Goal: Task Accomplishment & Management: Complete application form

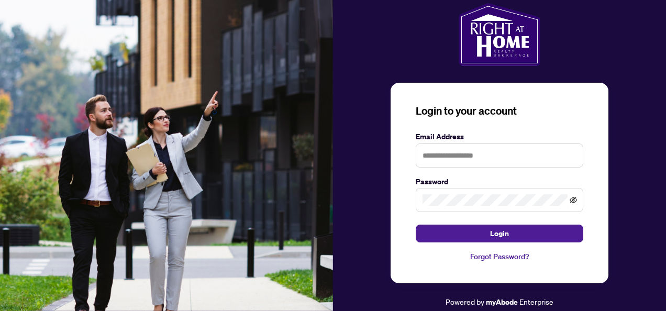
click at [570, 202] on icon "eye-invisible" at bounding box center [572, 200] width 7 height 6
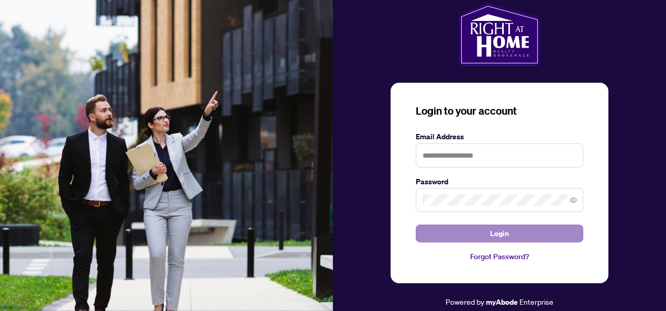
click at [518, 238] on button "Login" at bounding box center [498, 233] width 167 height 18
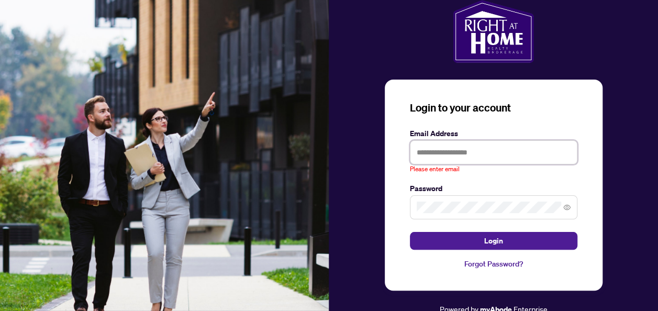
click at [500, 157] on input "text" at bounding box center [493, 152] width 167 height 24
click at [351, 201] on div "Login to your account Email Address Please enter email Password Login Forgot Pa…" at bounding box center [493, 157] width 329 height 315
click at [530, 155] on input "text" at bounding box center [493, 152] width 167 height 24
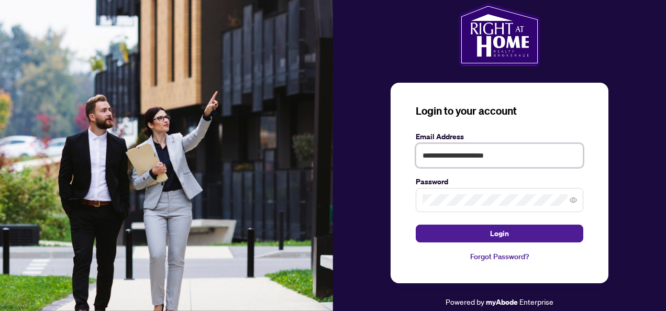
type input "**********"
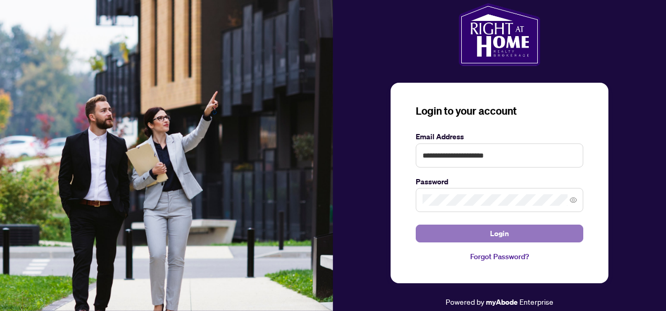
click at [497, 237] on span "Login" at bounding box center [499, 233] width 19 height 17
click at [521, 233] on button "Login" at bounding box center [498, 233] width 167 height 18
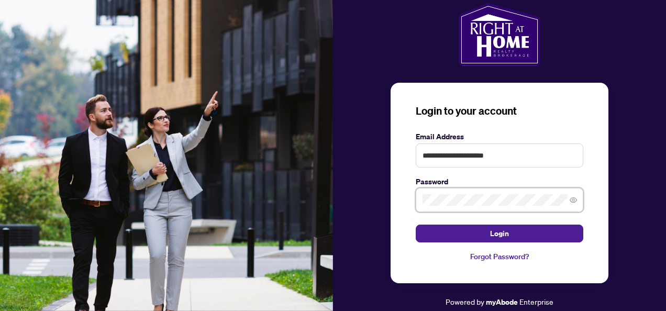
click at [415, 224] on button "Login" at bounding box center [498, 233] width 167 height 18
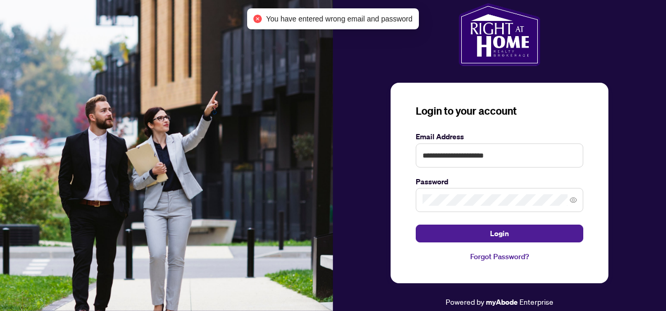
click at [509, 257] on link "Forgot Password?" at bounding box center [498, 257] width 167 height 12
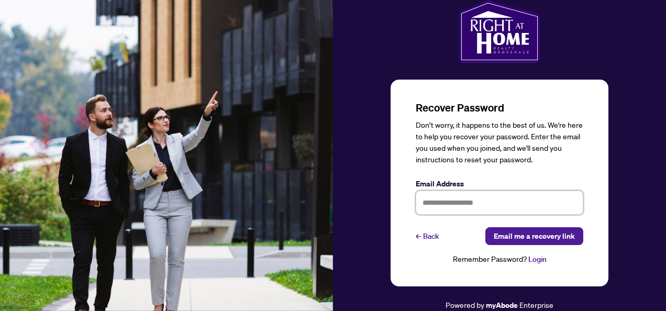
click at [464, 201] on input "text" at bounding box center [498, 202] width 167 height 24
type input "**********"
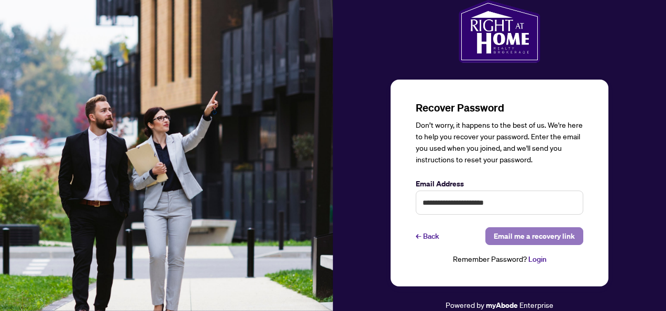
click at [538, 234] on span "Email me a recovery link" at bounding box center [533, 236] width 81 height 17
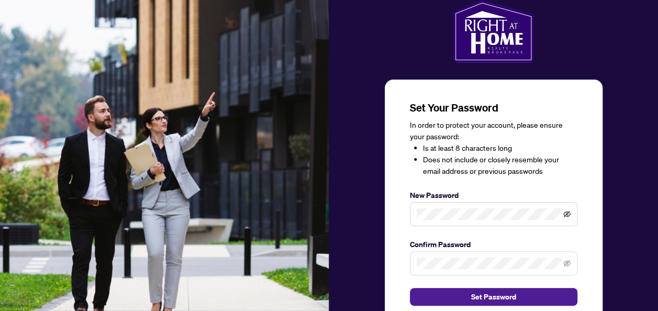
click at [568, 214] on icon "eye-invisible" at bounding box center [567, 214] width 2 height 2
click at [569, 265] on icon "eye-invisible" at bounding box center [566, 263] width 7 height 7
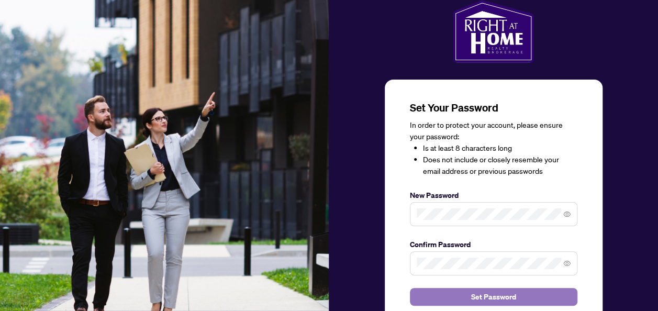
click at [518, 294] on button "Set Password" at bounding box center [493, 297] width 167 height 18
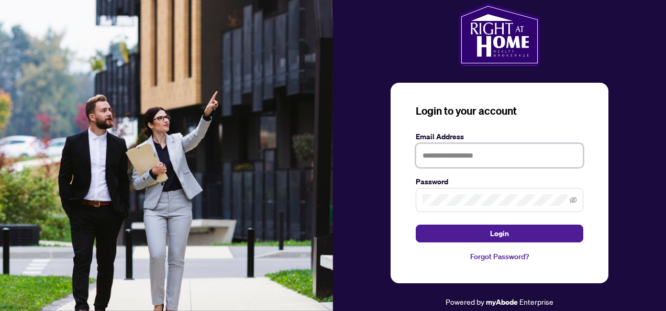
type input "**********"
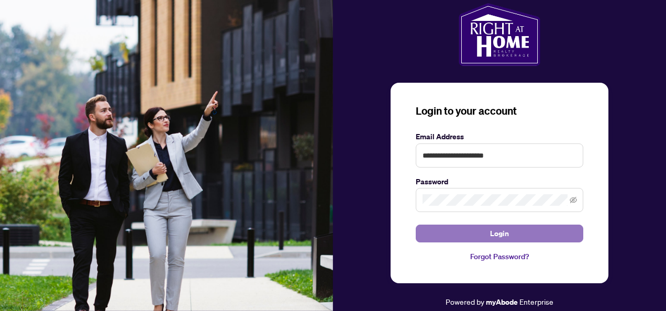
click at [518, 232] on button "Login" at bounding box center [498, 233] width 167 height 18
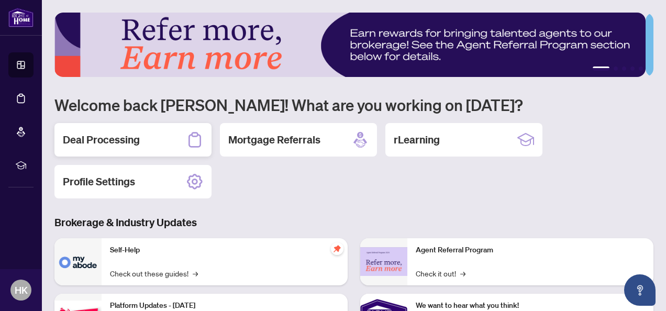
click at [110, 140] on h2 "Deal Processing" at bounding box center [101, 139] width 77 height 15
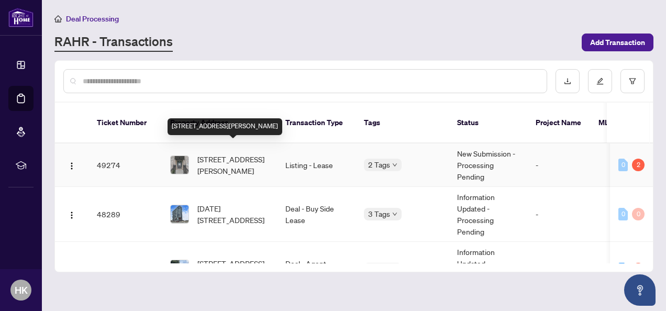
click at [218, 153] on span "[STREET_ADDRESS][PERSON_NAME]" at bounding box center [232, 164] width 71 height 23
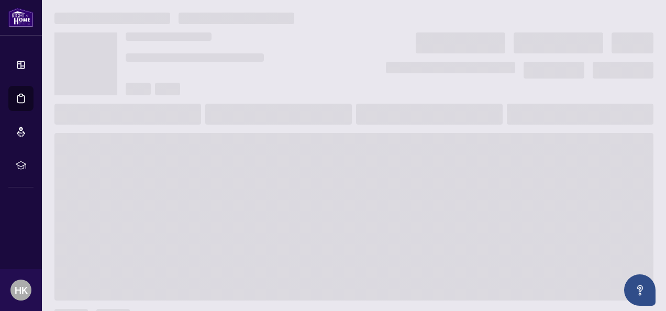
click at [218, 149] on main at bounding box center [354, 155] width 624 height 311
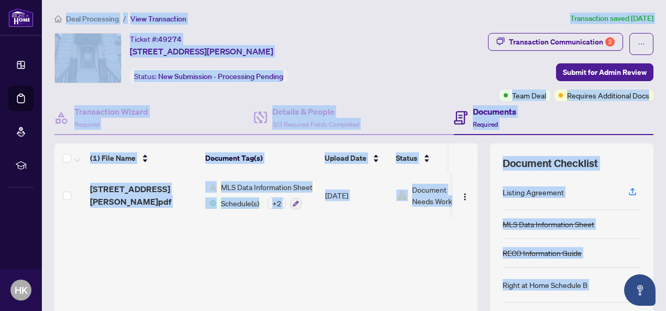
click at [359, 250] on div "(1) File Name Document Tag(s) Upload Date Status [STREET_ADDRESS][PERSON_NAME]p…" at bounding box center [265, 260] width 423 height 235
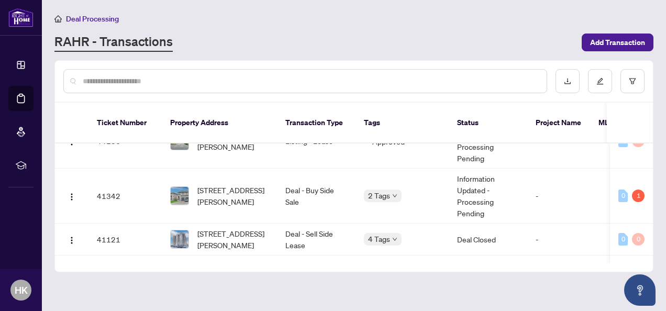
scroll to position [229, 0]
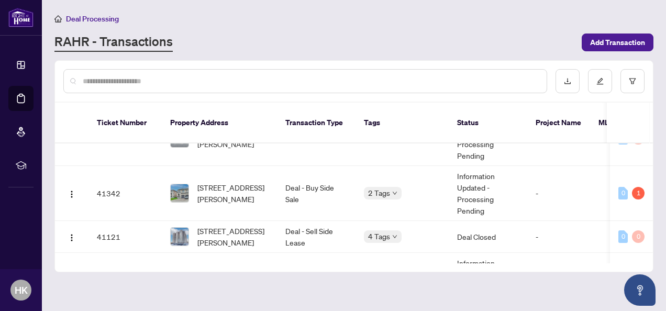
click at [245, 182] on span "[STREET_ADDRESS][PERSON_NAME]" at bounding box center [232, 193] width 71 height 23
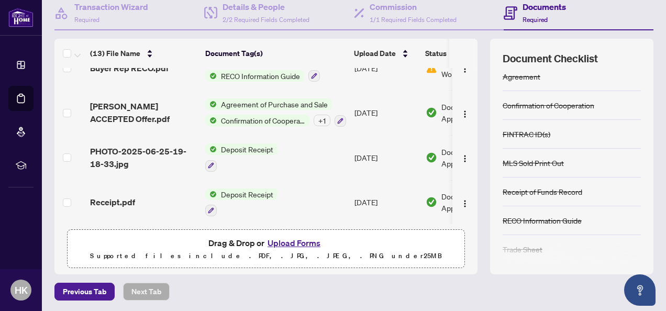
scroll to position [141, 0]
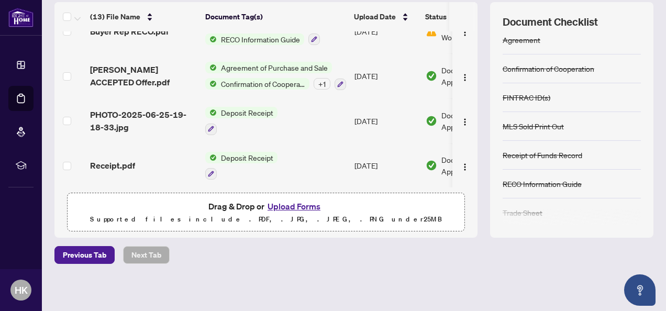
click at [298, 205] on button "Upload Forms" at bounding box center [293, 206] width 59 height 14
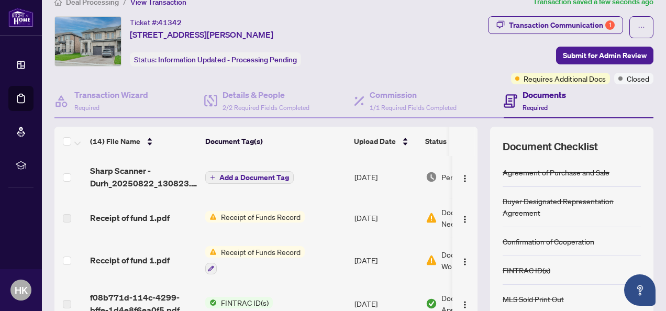
scroll to position [0, 0]
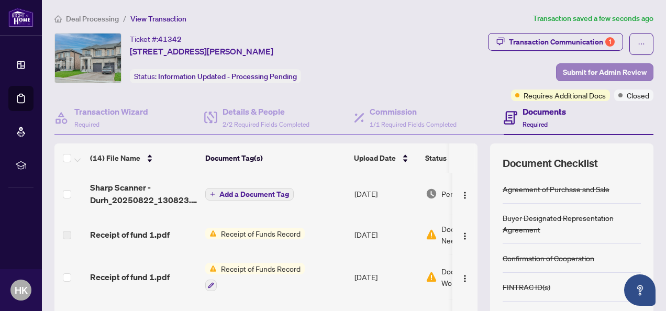
click at [593, 71] on span "Submit for Admin Review" at bounding box center [605, 72] width 84 height 17
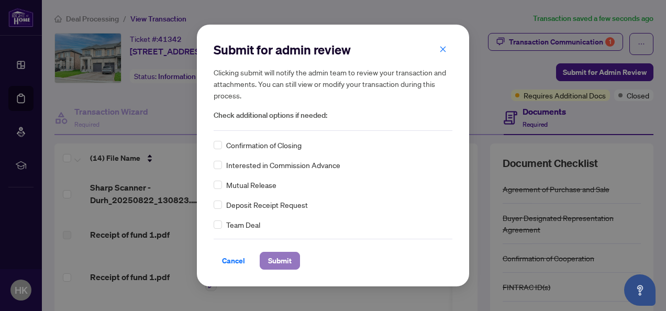
click at [293, 266] on button "Submit" at bounding box center [280, 261] width 40 height 18
